Goal: Check status: Check status

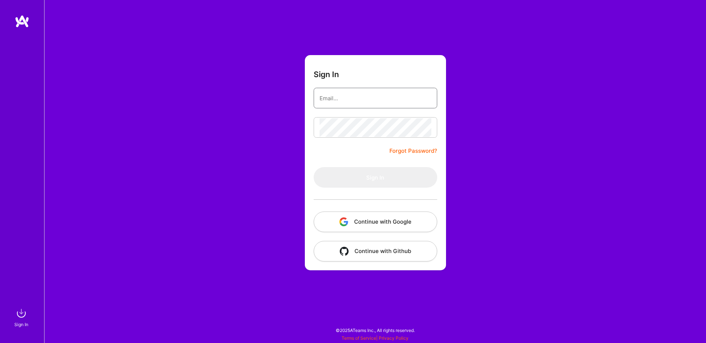
click at [419, 95] on input "email" at bounding box center [375, 98] width 112 height 19
type input "[EMAIL_ADDRESS][DOMAIN_NAME]"
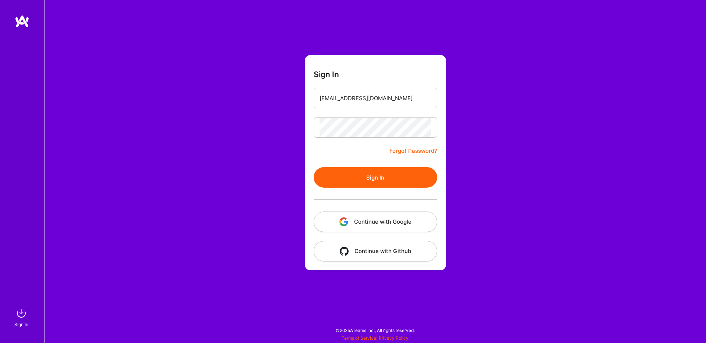
click at [380, 175] on button "Sign In" at bounding box center [375, 177] width 123 height 21
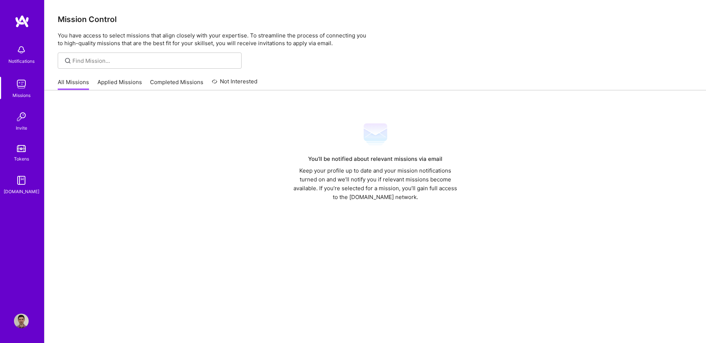
click at [117, 79] on link "Applied Missions" at bounding box center [119, 84] width 44 height 12
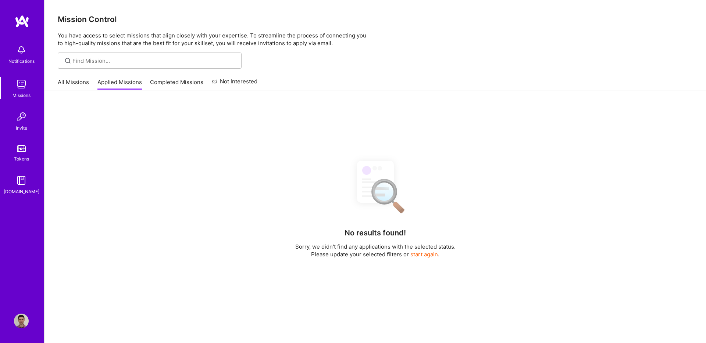
click at [176, 83] on link "Completed Missions" at bounding box center [176, 84] width 53 height 12
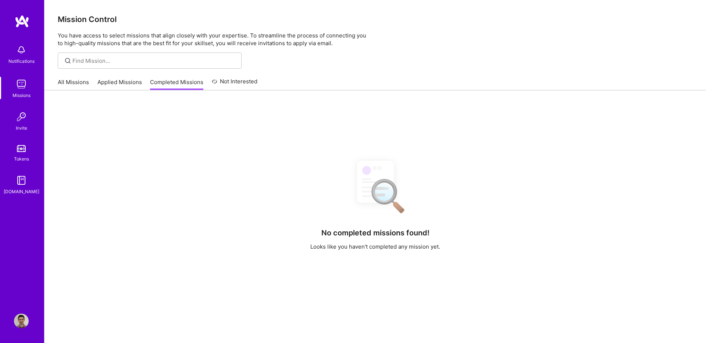
click at [78, 85] on link "All Missions" at bounding box center [73, 84] width 31 height 12
